Goal: Information Seeking & Learning: Understand process/instructions

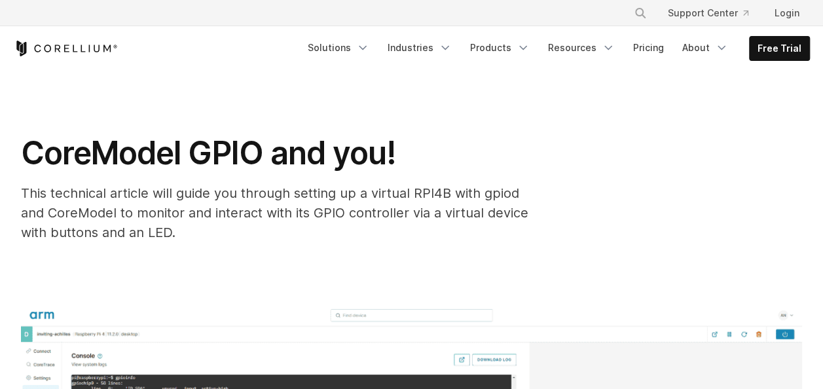
click at [346, 194] on span "This technical article will guide you through setting up a virtual RPI4B with g…" at bounding box center [274, 212] width 507 height 55
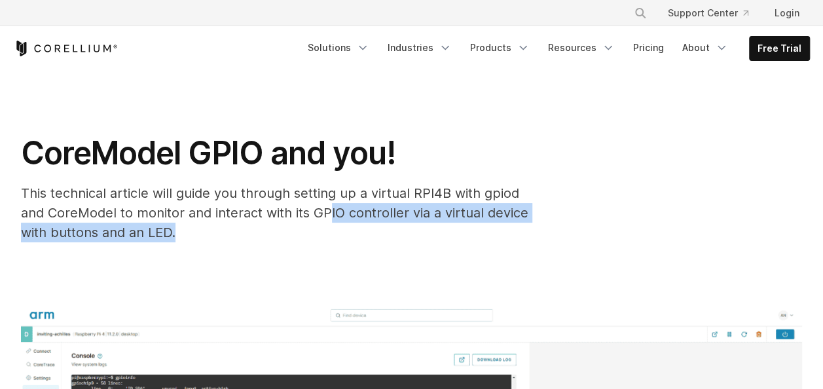
drag, startPoint x: 346, startPoint y: 194, endPoint x: 305, endPoint y: 213, distance: 45.1
click at [305, 213] on span "This technical article will guide you through setting up a virtual RPI4B with g…" at bounding box center [274, 212] width 507 height 55
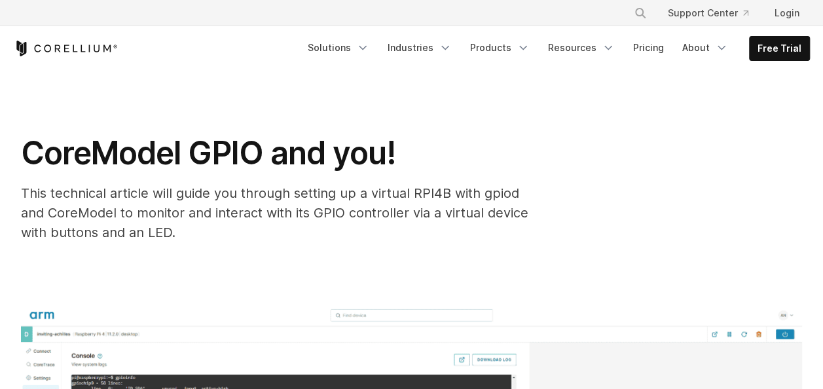
click at [249, 209] on span "This technical article will guide you through setting up a virtual RPI4B with g…" at bounding box center [274, 212] width 507 height 55
drag, startPoint x: 249, startPoint y: 209, endPoint x: 308, endPoint y: 232, distance: 63.0
click at [308, 232] on div "This technical article will guide you through setting up a virtual RPI4B with g…" at bounding box center [283, 212] width 524 height 59
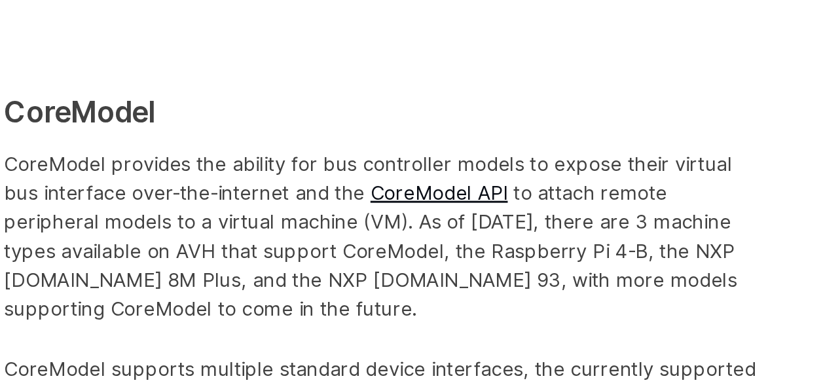
scroll to position [612, 0]
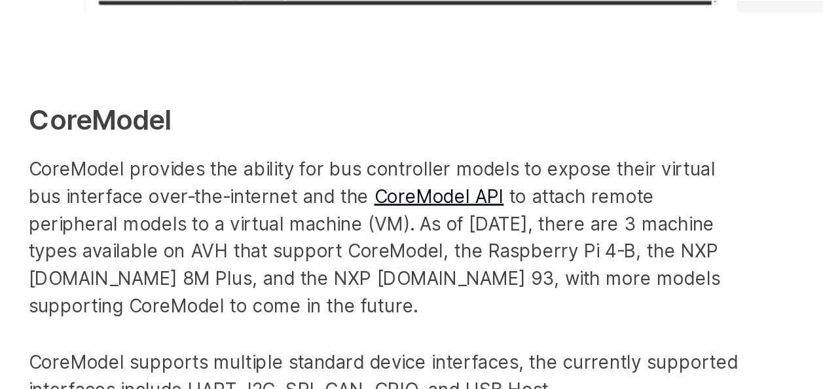
click at [296, 273] on p "CoreModel provides the ability for bus controller models to expose their virtua…" at bounding box center [278, 240] width 514 height 118
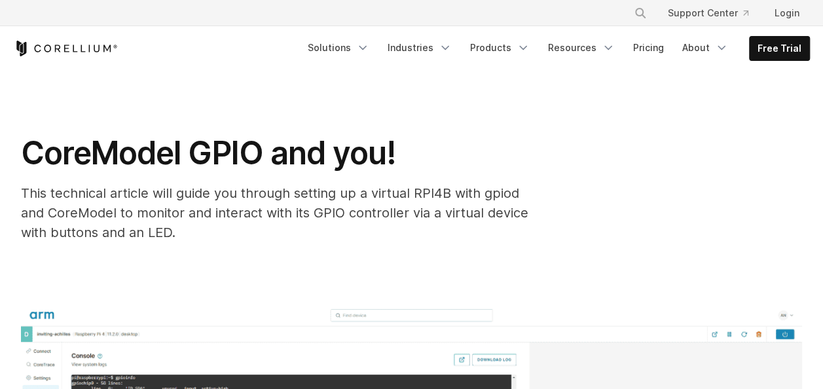
drag, startPoint x: 651, startPoint y: 18, endPoint x: 653, endPoint y: 139, distance: 121.1
click at [653, 139] on div "CoreModel GPIO and you! This technical article will guide you through setting u…" at bounding box center [411, 188] width 781 height 109
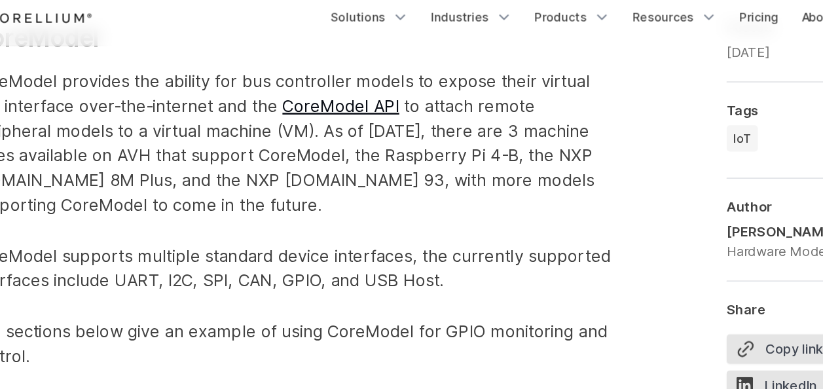
scroll to position [704, 0]
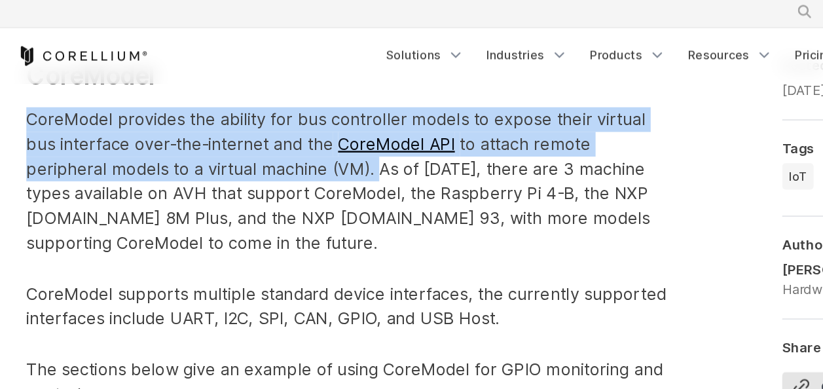
drag, startPoint x: 18, startPoint y: 94, endPoint x: 230, endPoint y: 132, distance: 215.4
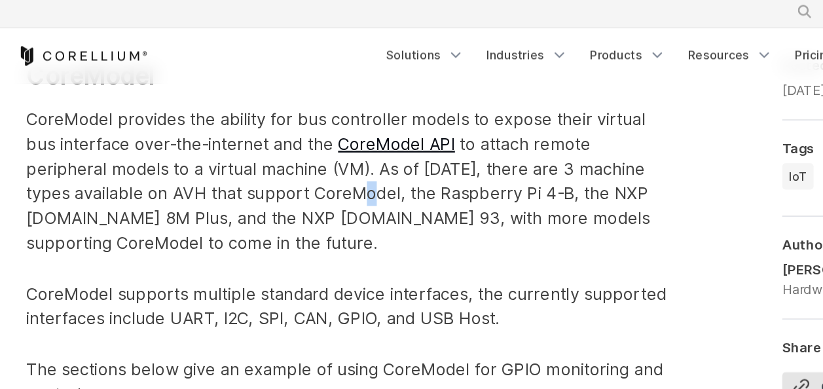
drag, startPoint x: 230, startPoint y: 132, endPoint x: 202, endPoint y: 162, distance: 41.3
click at [202, 162] on p "CoreModel provides the ability for bus controller models to expose their virtua…" at bounding box center [278, 148] width 514 height 118
drag, startPoint x: 202, startPoint y: 162, endPoint x: 200, endPoint y: 189, distance: 27.0
click at [200, 189] on p "CoreModel provides the ability for bus controller models to expose their virtua…" at bounding box center [278, 148] width 514 height 118
click at [161, 178] on p "CoreModel provides the ability for bus controller models to expose their virtua…" at bounding box center [278, 148] width 514 height 118
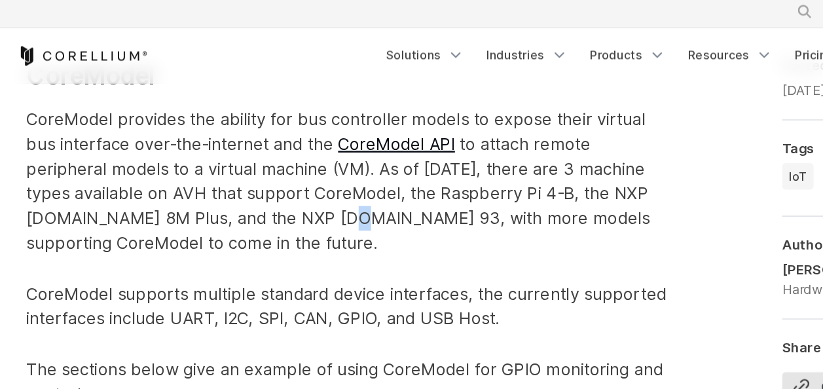
click at [161, 178] on p "CoreModel provides the ability for bus controller models to expose their virtua…" at bounding box center [278, 148] width 514 height 118
click at [234, 181] on p "CoreModel provides the ability for bus controller models to expose their virtua…" at bounding box center [278, 148] width 514 height 118
click at [261, 205] on p "CoreModel provides the ability for bus controller models to expose their virtua…" at bounding box center [278, 148] width 514 height 118
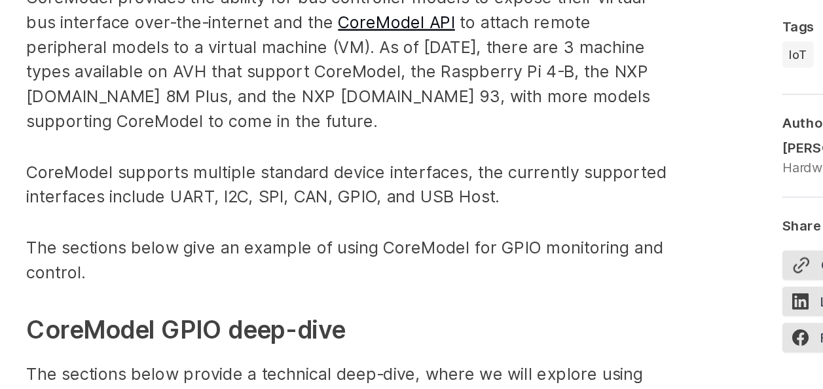
scroll to position [725, 0]
click at [324, 257] on div "CoreModel supports multiple standard device interfaces, the currently supported…" at bounding box center [278, 256] width 514 height 99
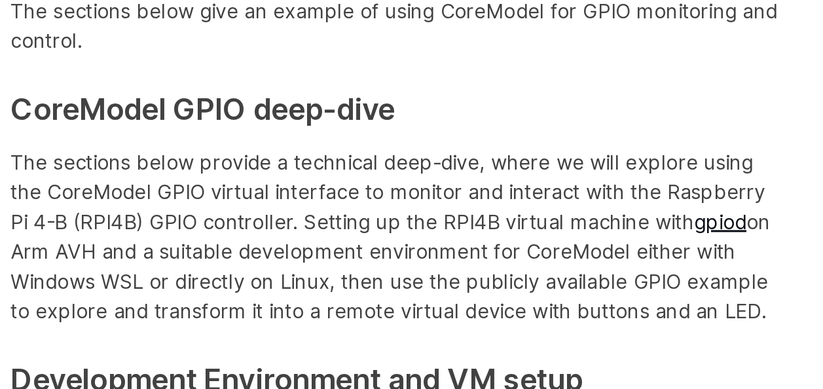
scroll to position [889, 0]
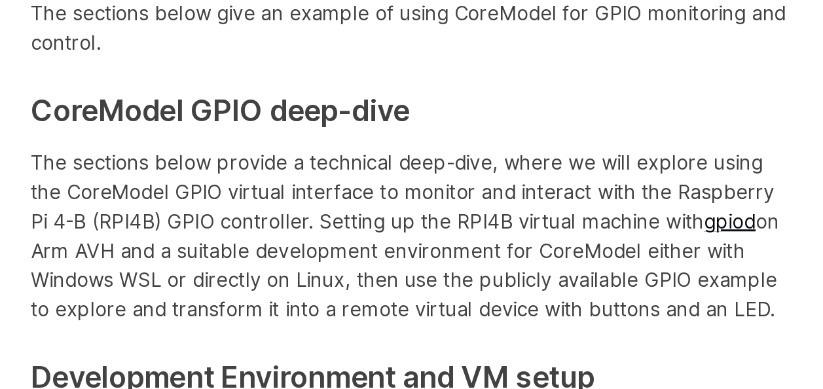
click at [277, 251] on p "The sections below provide a technical deep-dive, where we will explore using t…" at bounding box center [278, 263] width 514 height 118
click at [351, 257] on p "The sections below provide a technical deep-dive, where we will explore using t…" at bounding box center [278, 263] width 514 height 118
click at [185, 264] on p "The sections below provide a technical deep-dive, where we will explore using t…" at bounding box center [278, 263] width 514 height 118
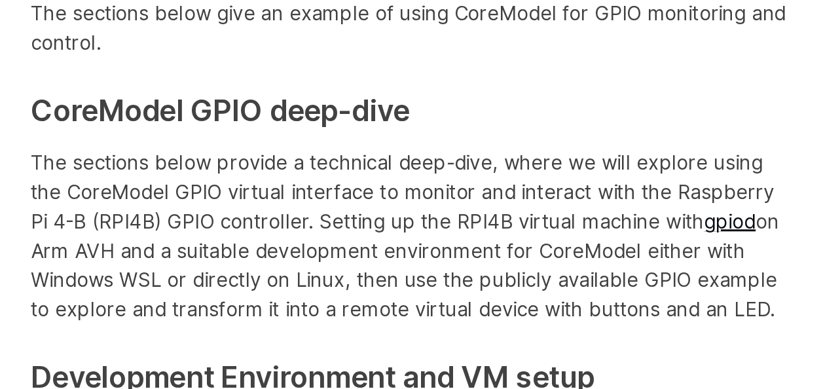
click at [246, 276] on p "The sections below provide a technical deep-dive, where we will explore using t…" at bounding box center [278, 263] width 514 height 118
drag, startPoint x: 246, startPoint y: 276, endPoint x: 260, endPoint y: 293, distance: 21.8
click at [260, 293] on p "The sections below provide a technical deep-dive, where we will explore using t…" at bounding box center [278, 263] width 514 height 118
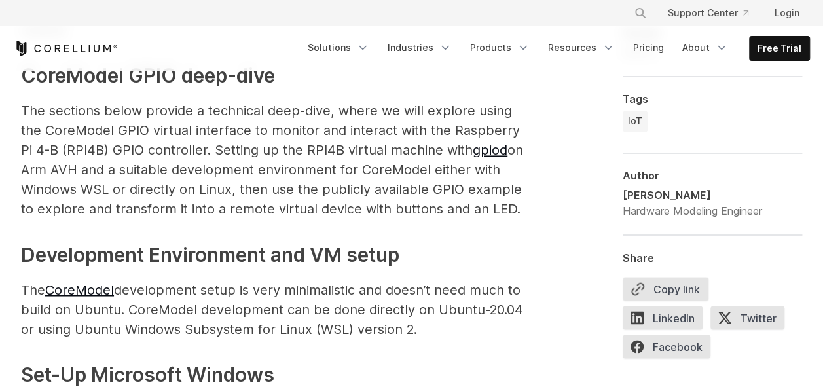
scroll to position [1039, 0]
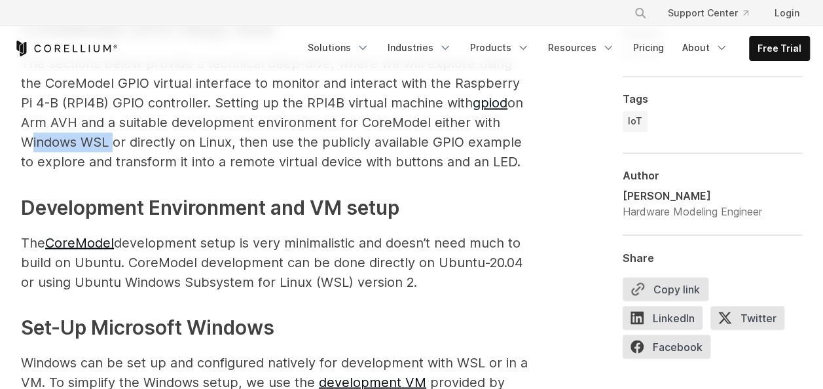
drag, startPoint x: 470, startPoint y: 126, endPoint x: 48, endPoint y: 142, distance: 421.8
click at [48, 142] on p "The sections below provide a technical deep-dive, where we will explore using t…" at bounding box center [278, 113] width 514 height 118
copy p "Windows WSL"
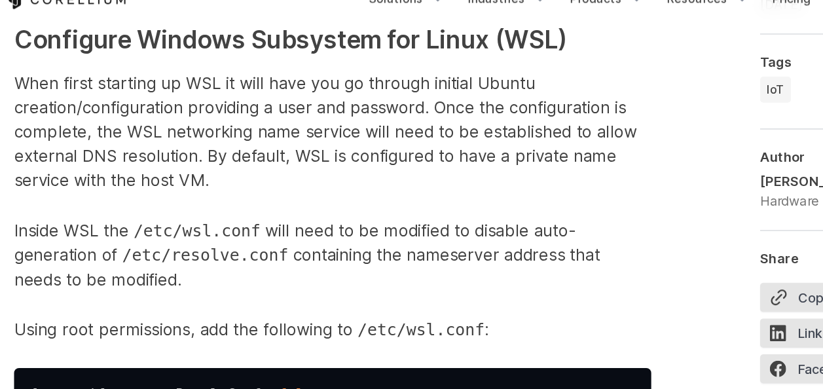
scroll to position [1465, 0]
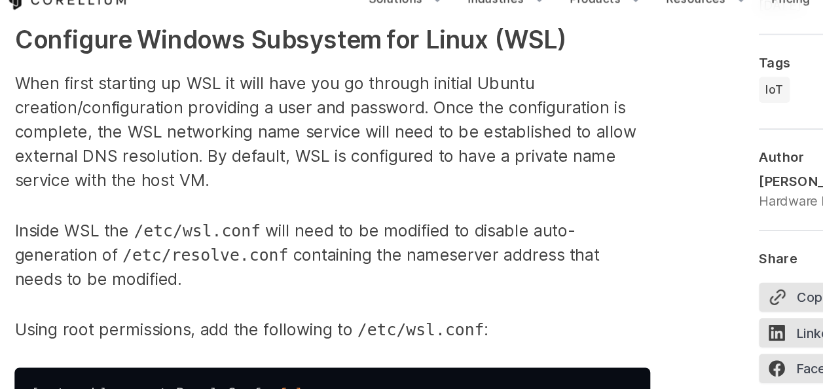
click at [166, 115] on p "When first starting up WSL it will have you go through initial Ubuntu creation/…" at bounding box center [278, 155] width 514 height 98
drag, startPoint x: 166, startPoint y: 115, endPoint x: 327, endPoint y: 111, distance: 161.7
click at [327, 111] on p "When first starting up WSL it will have you go through initial Ubuntu creation/…" at bounding box center [278, 155] width 514 height 98
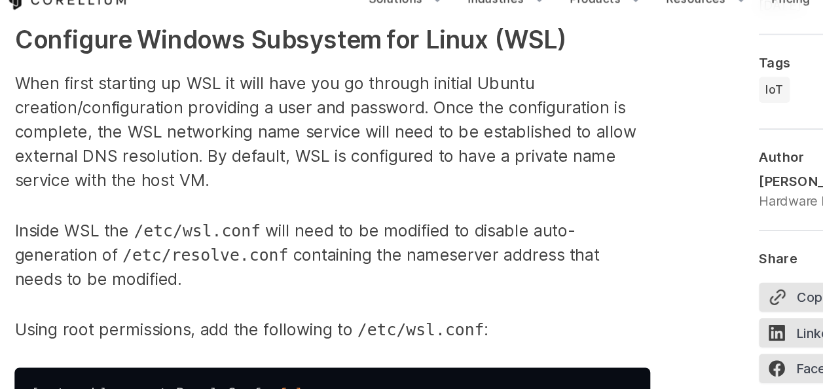
drag, startPoint x: 327, startPoint y: 111, endPoint x: 244, endPoint y: 141, distance: 88.6
click at [244, 141] on p "When first starting up WSL it will have you go through initial Ubuntu creation/…" at bounding box center [278, 155] width 514 height 98
click at [260, 196] on p "When first starting up WSL it will have you go through initial Ubuntu creation/…" at bounding box center [278, 155] width 514 height 98
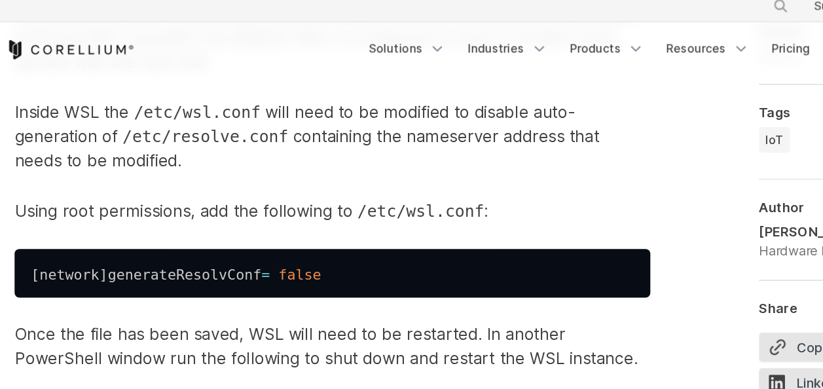
scroll to position [1601, 0]
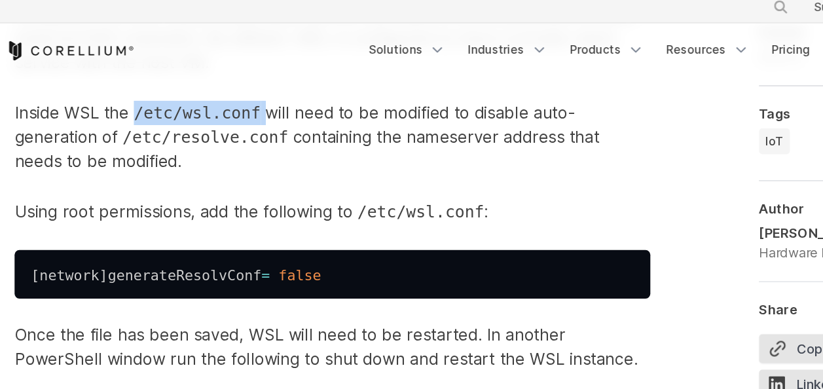
drag, startPoint x: 215, startPoint y: 100, endPoint x: 118, endPoint y: 95, distance: 96.4
click at [118, 95] on p "Inside WSL the /etc/wsl.conf will need to be modified to disable auto-generatio…" at bounding box center [278, 118] width 514 height 59
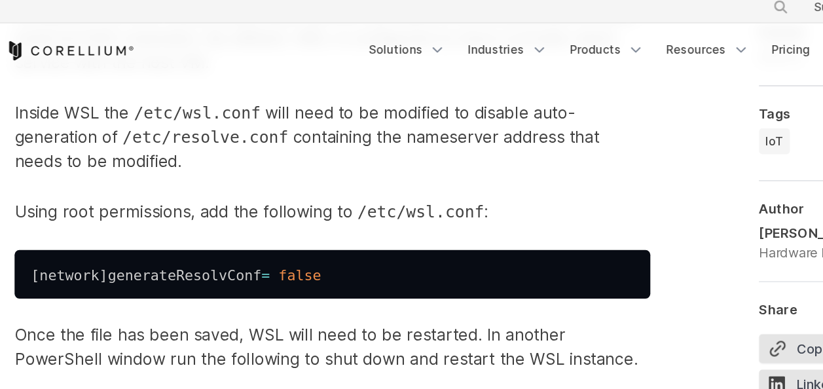
drag, startPoint x: 118, startPoint y: 95, endPoint x: 151, endPoint y: 126, distance: 45.4
click at [151, 126] on p "Inside WSL the /etc/wsl.conf will need to be modified to disable auto-generatio…" at bounding box center [278, 118] width 514 height 59
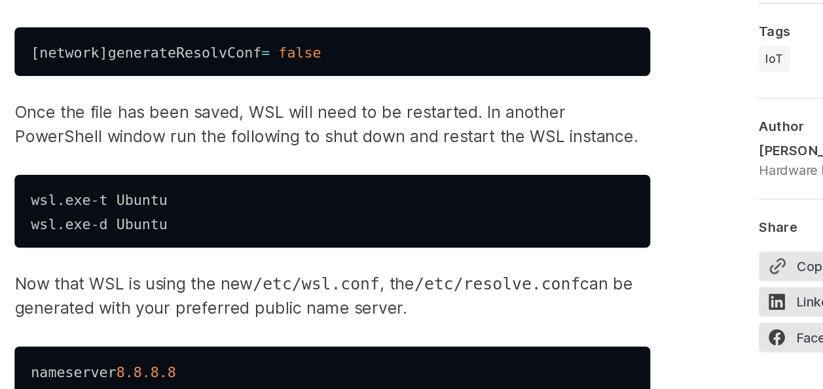
scroll to position [1715, 0]
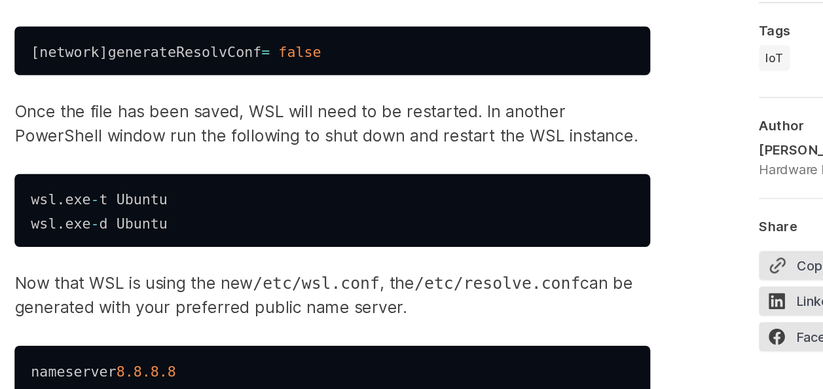
click at [141, 188] on p "Once the file has been saved, WSL will need to be restarted. In another PowerSh…" at bounding box center [278, 173] width 514 height 39
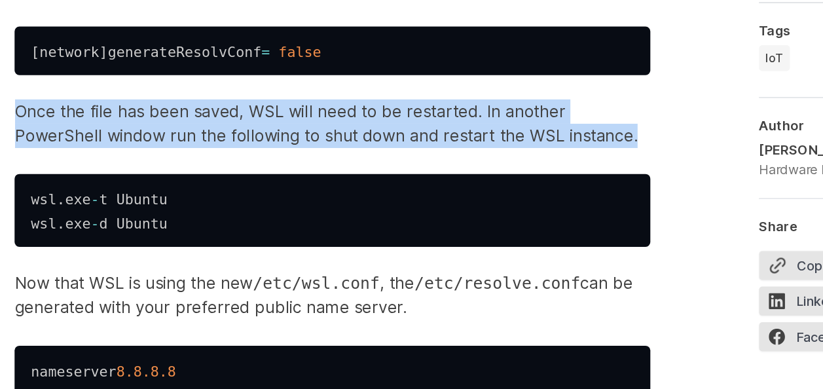
copy span "Once the file has been saved, WSL will need to be restarted. In another PowerSh…"
click at [260, 176] on p "Once the file has been saved, WSL will need to be restarted. In another PowerSh…" at bounding box center [278, 173] width 514 height 39
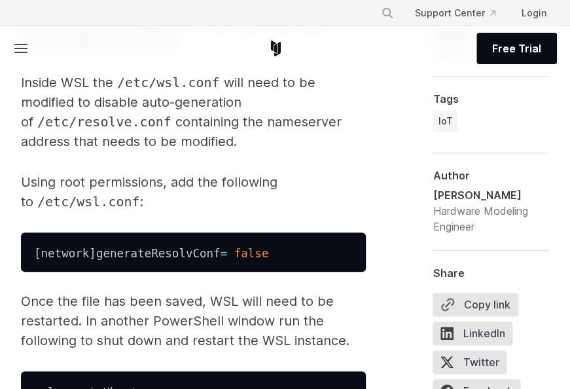
scroll to position [1802, 0]
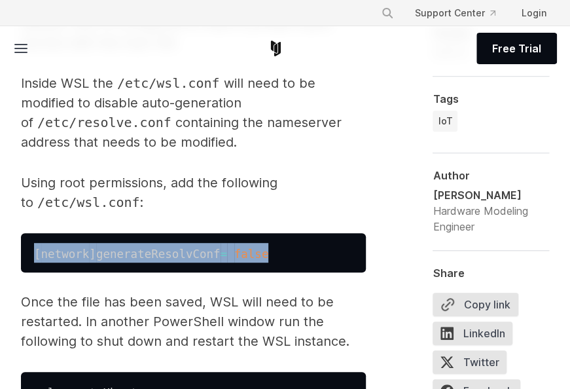
drag, startPoint x: 198, startPoint y: 249, endPoint x: 20, endPoint y: 215, distance: 181.1
drag, startPoint x: 20, startPoint y: 215, endPoint x: 119, endPoint y: 238, distance: 102.1
click at [119, 238] on pre "[ network ] generateResolvConf = false" at bounding box center [193, 252] width 345 height 39
click at [80, 247] on code "[ network ] generateResolvConf = false" at bounding box center [155, 253] width 242 height 13
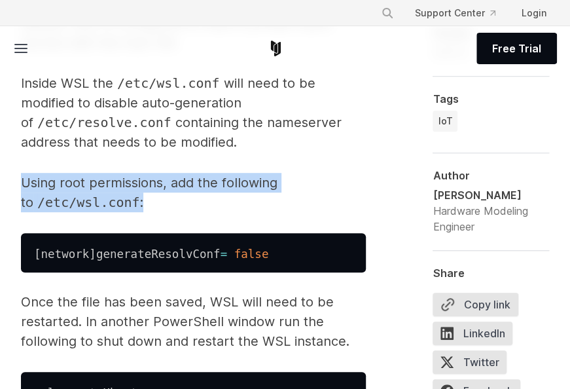
drag, startPoint x: 149, startPoint y: 185, endPoint x: 23, endPoint y: 165, distance: 127.9
click at [23, 173] on p "Using root permissions, add the following to /etc/wsl.conf :" at bounding box center [193, 192] width 345 height 39
drag, startPoint x: 23, startPoint y: 165, endPoint x: 160, endPoint y: 182, distance: 137.8
click at [160, 182] on p "Using root permissions, add the following to /etc/wsl.conf :" at bounding box center [193, 192] width 345 height 39
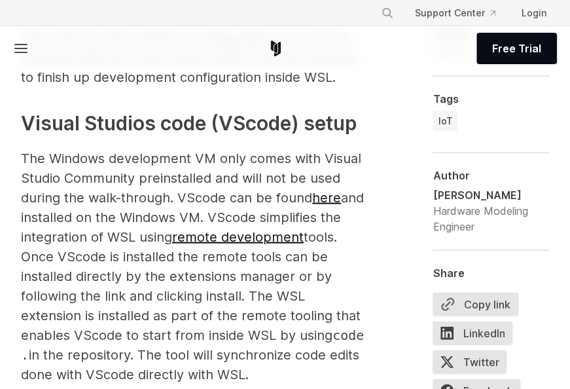
scroll to position [2482, 0]
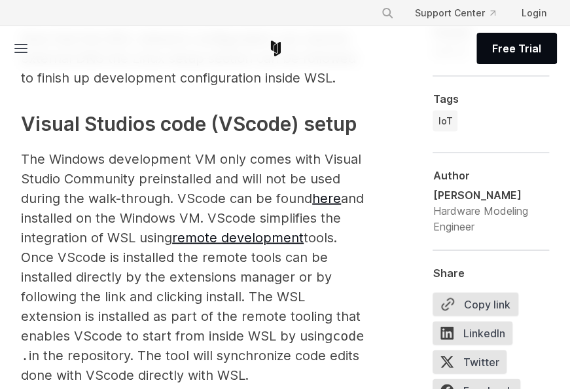
click at [135, 154] on span "The Windows development VM only comes with Visual Studio Community preinstalled…" at bounding box center [191, 178] width 340 height 55
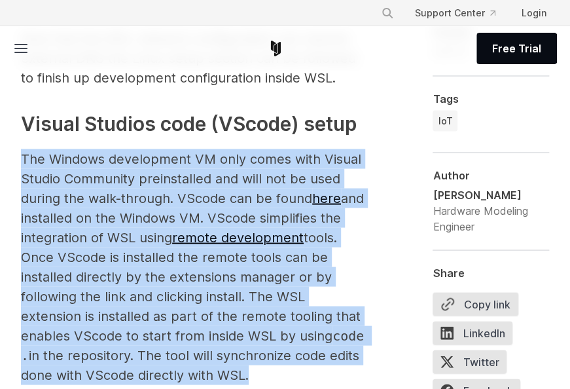
drag, startPoint x: 135, startPoint y: 154, endPoint x: 143, endPoint y: 220, distance: 66.0
click at [143, 220] on span "and installed on the Windows VM. VScode simplifies the integration of WSL using" at bounding box center [192, 217] width 343 height 55
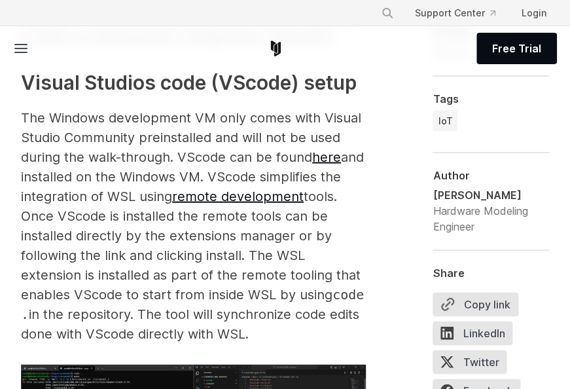
scroll to position [2524, 0]
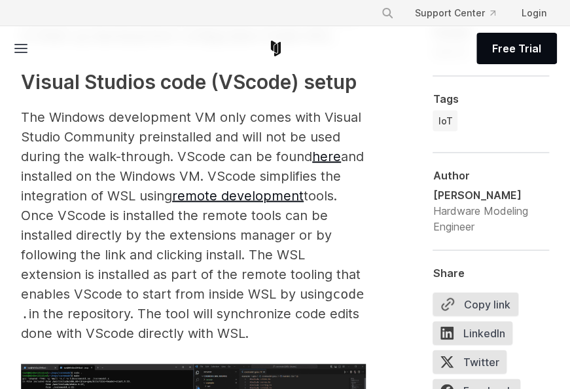
click at [160, 248] on span "tools. Once VScode is installed the remote tools can be installed directly by t…" at bounding box center [191, 244] width 340 height 114
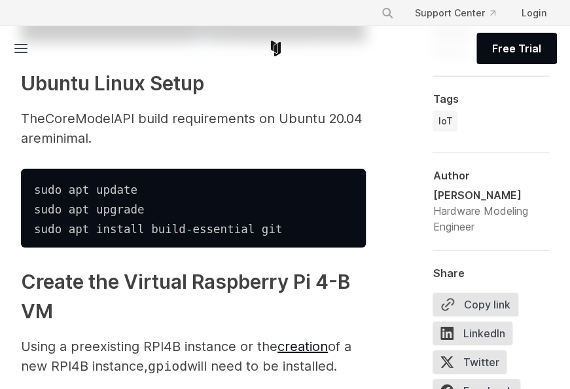
scroll to position [3030, 0]
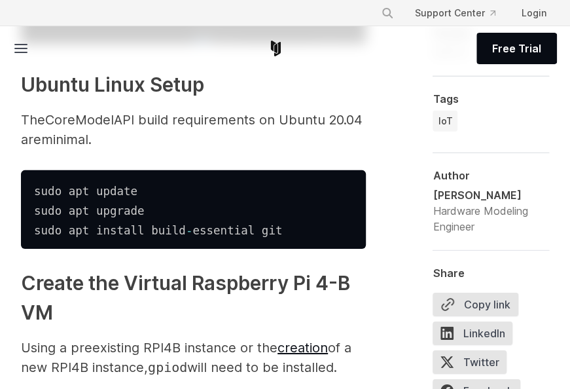
click at [190, 236] on code "sudo apt update sudo apt upgrade sudo apt install build - essential git" at bounding box center [158, 210] width 248 height 52
drag, startPoint x: 190, startPoint y: 249, endPoint x: 159, endPoint y: 247, distance: 30.8
click at [159, 236] on code "sudo apt update sudo apt upgrade sudo apt install build - essential git" at bounding box center [158, 210] width 248 height 52
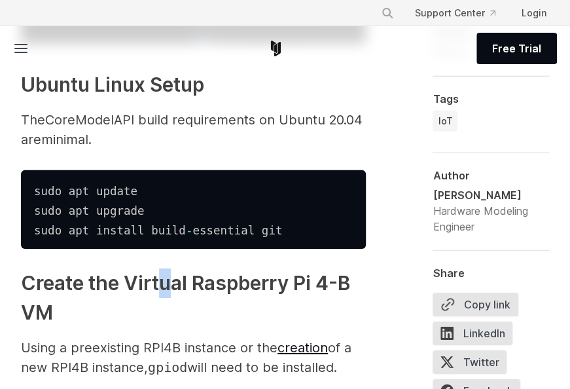
drag, startPoint x: 159, startPoint y: 247, endPoint x: 168, endPoint y: 279, distance: 32.5
drag, startPoint x: 168, startPoint y: 279, endPoint x: 116, endPoint y: 275, distance: 51.2
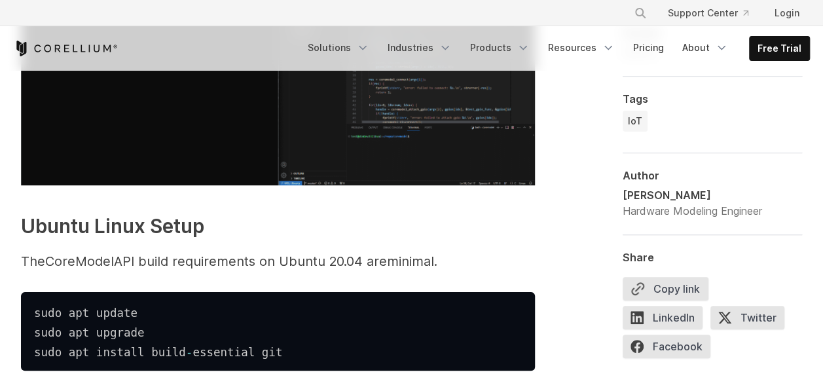
scroll to position [2685, 0]
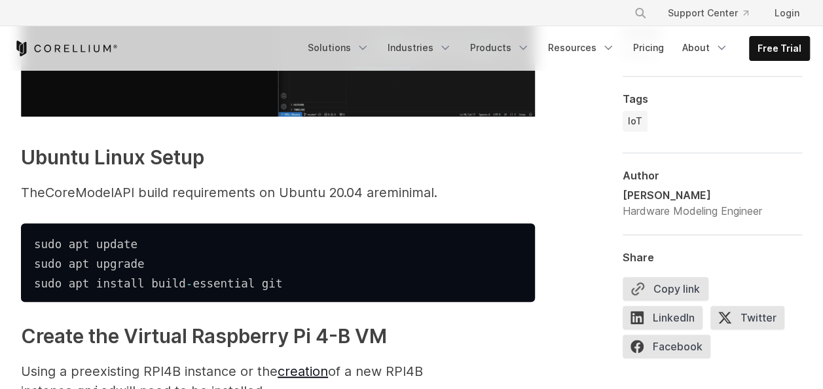
click at [372, 200] on span "API build requirements on Ubuntu 20.04 are" at bounding box center [250, 193] width 273 height 16
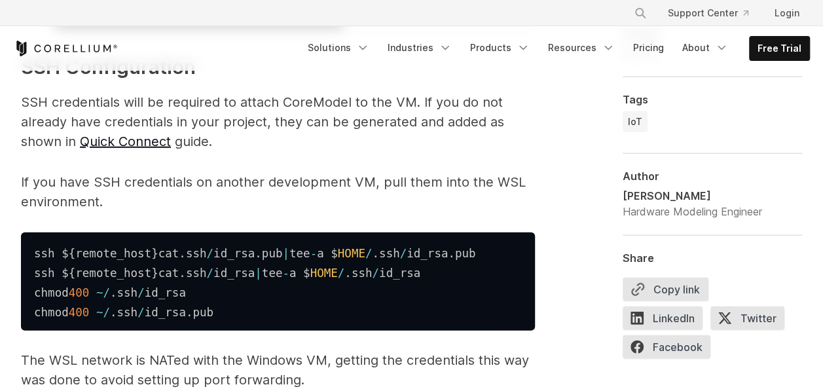
scroll to position [4085, 0]
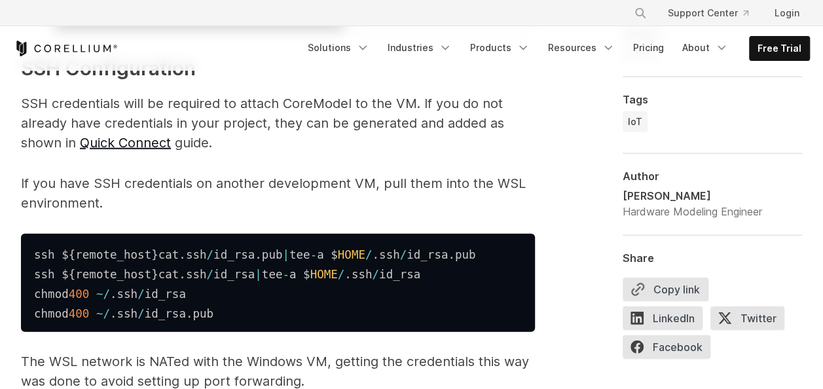
click at [195, 115] on p "SSH credentials will be required to attach CoreModel to the VM. If you do not a…" at bounding box center [278, 123] width 514 height 59
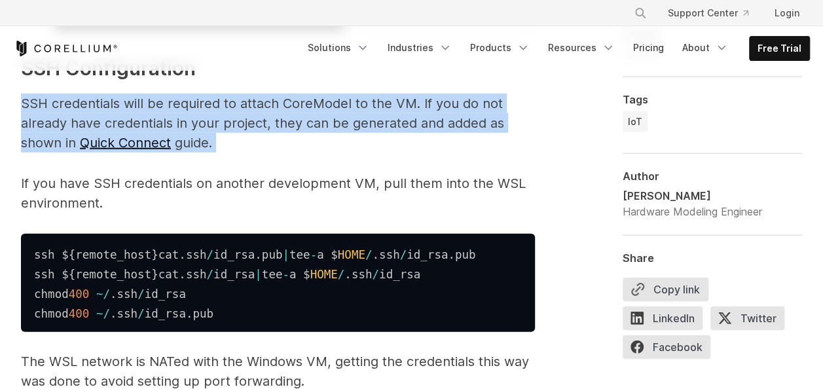
drag, startPoint x: 195, startPoint y: 115, endPoint x: 243, endPoint y: 133, distance: 50.9
click at [243, 133] on p "SSH credentials will be required to attach CoreModel to the VM. If you do not a…" at bounding box center [278, 123] width 514 height 59
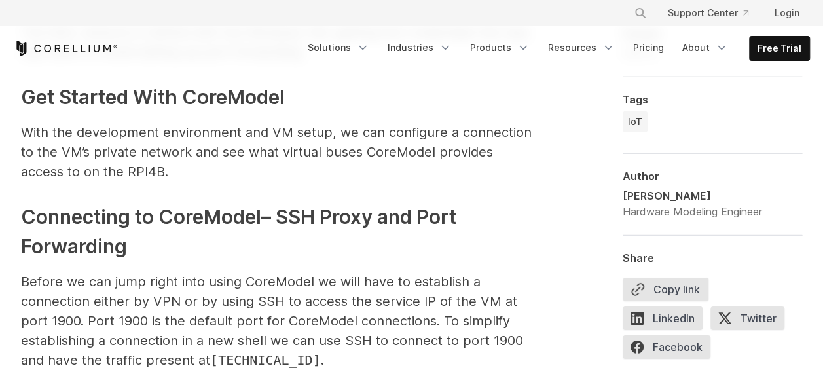
scroll to position [4413, 0]
click at [265, 157] on span "With the development environment and VM setup, we can configure a connection to…" at bounding box center [276, 152] width 510 height 55
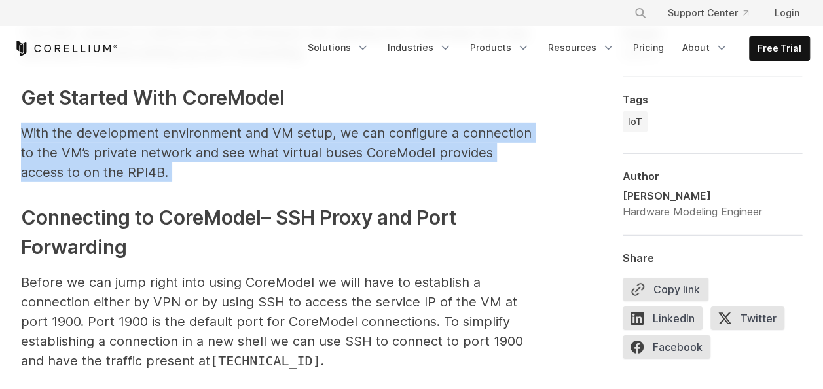
click at [265, 157] on span "With the development environment and VM setup, we can configure a connection to…" at bounding box center [276, 152] width 510 height 55
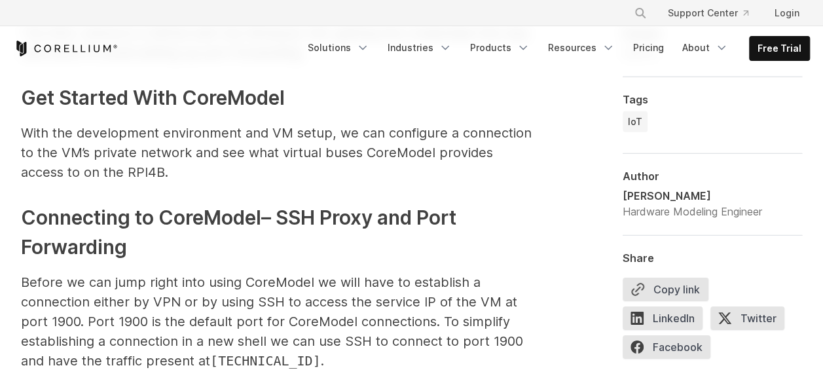
drag, startPoint x: 265, startPoint y: 157, endPoint x: 249, endPoint y: 237, distance: 81.4
click at [249, 237] on h3 "Connecting to CoreModel– SSH Proxy and Port Forwarding" at bounding box center [278, 232] width 514 height 59
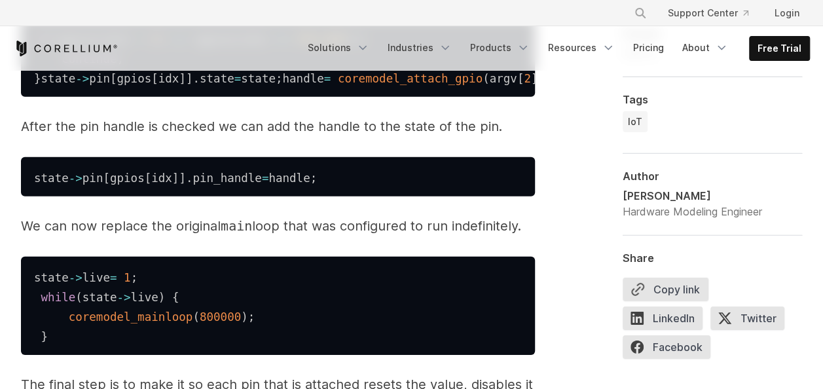
scroll to position [9169, 0]
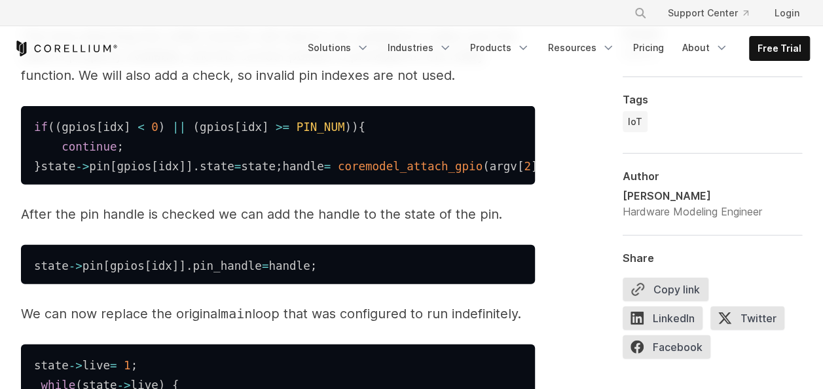
drag, startPoint x: 45, startPoint y: 323, endPoint x: 1, endPoint y: 268, distance: 70.4
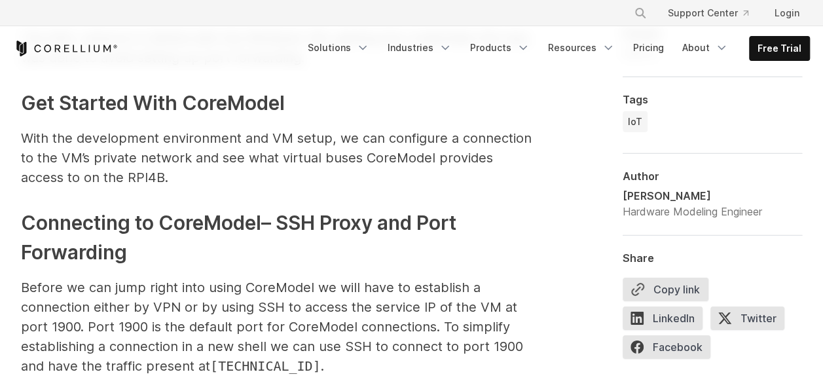
scroll to position [4440, 0]
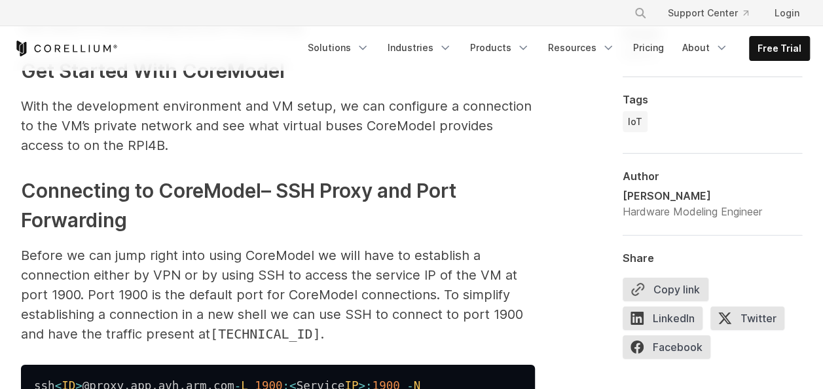
click at [144, 153] on span "With the development environment and VM setup, we can configure a connection to…" at bounding box center [276, 125] width 510 height 55
click at [336, 235] on h3 "Connecting to CoreModel– SSH Proxy and Port Forwarding" at bounding box center [278, 205] width 514 height 59
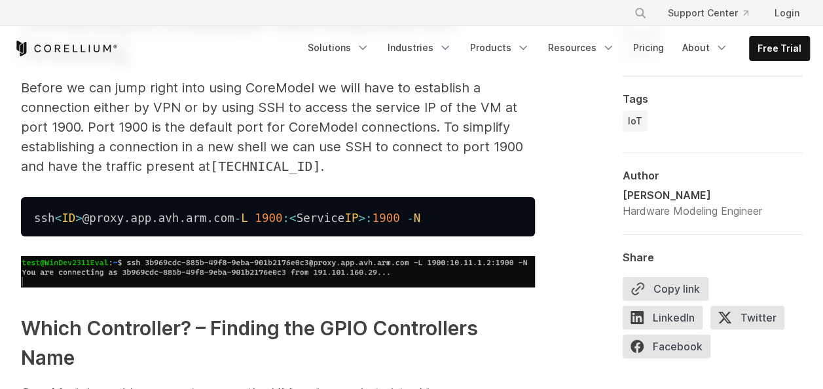
scroll to position [4610, 0]
